Goal: Information Seeking & Learning: Learn about a topic

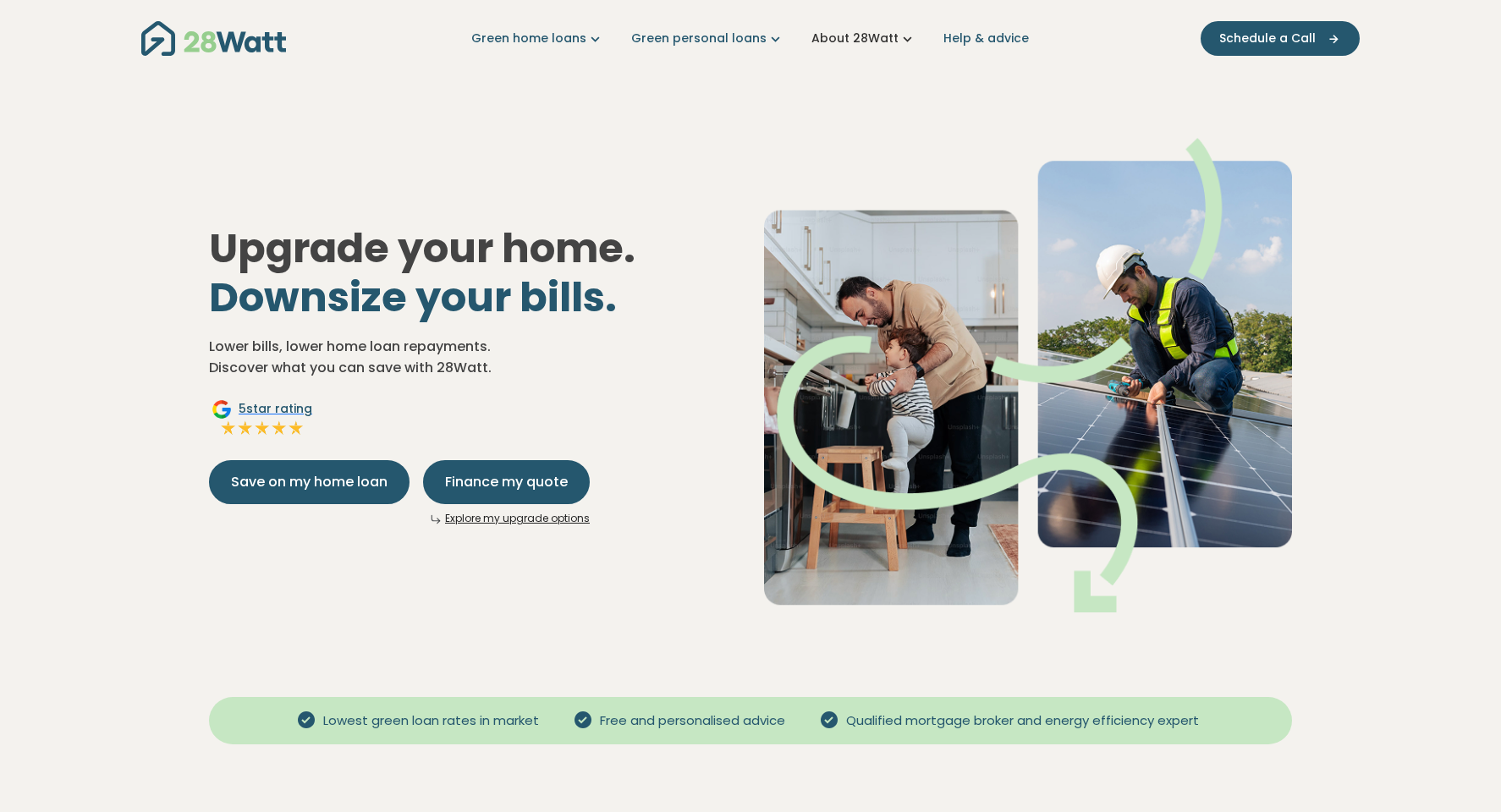
click at [891, 37] on link "About 28Watt" at bounding box center [863, 38] width 105 height 18
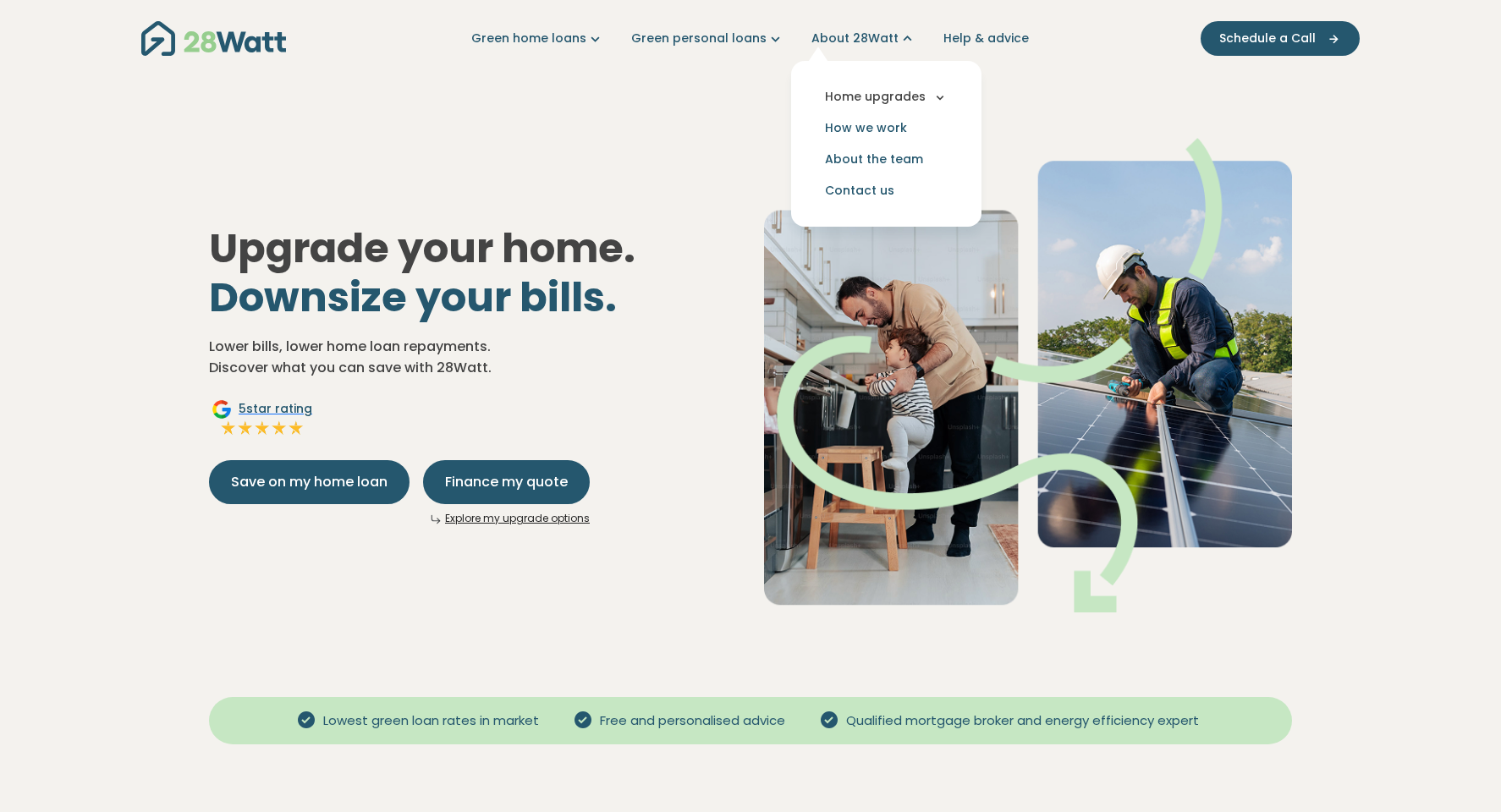
click at [907, 96] on button "Home upgrades" at bounding box center [886, 97] width 164 height 31
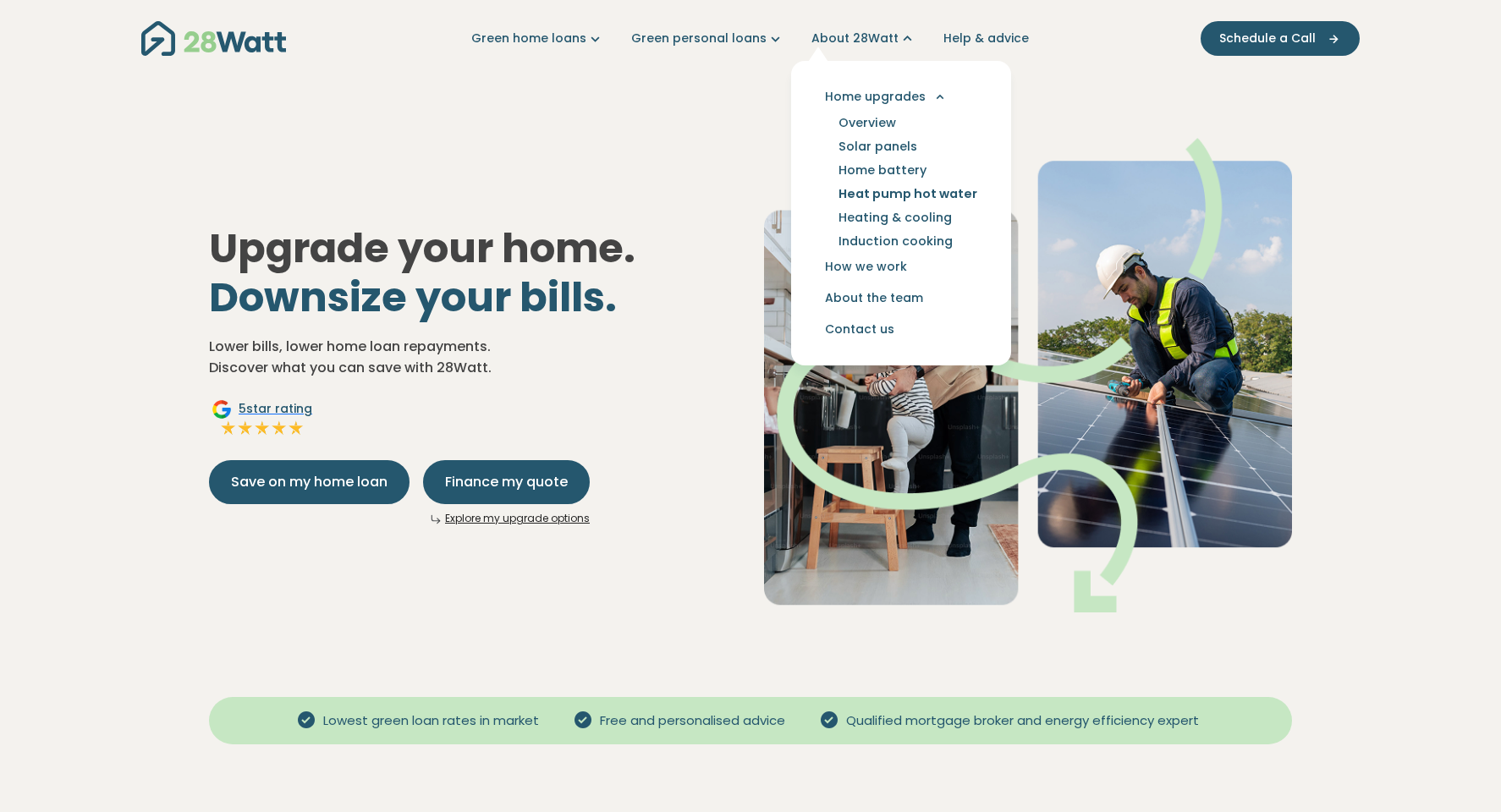
click at [891, 192] on link "Heat pump hot water" at bounding box center [907, 193] width 179 height 23
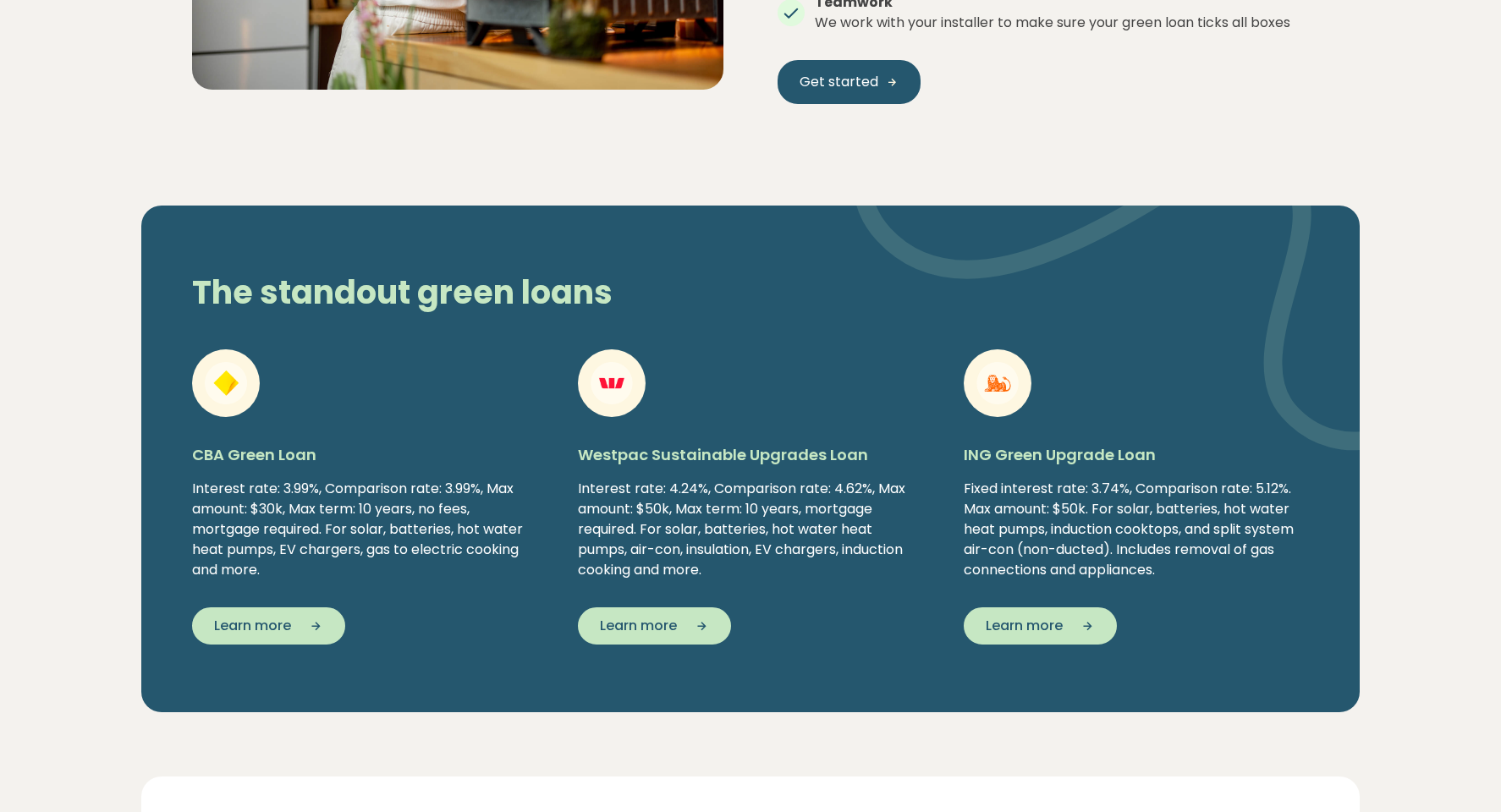
scroll to position [2795, 0]
